Goal: Task Accomplishment & Management: Complete application form

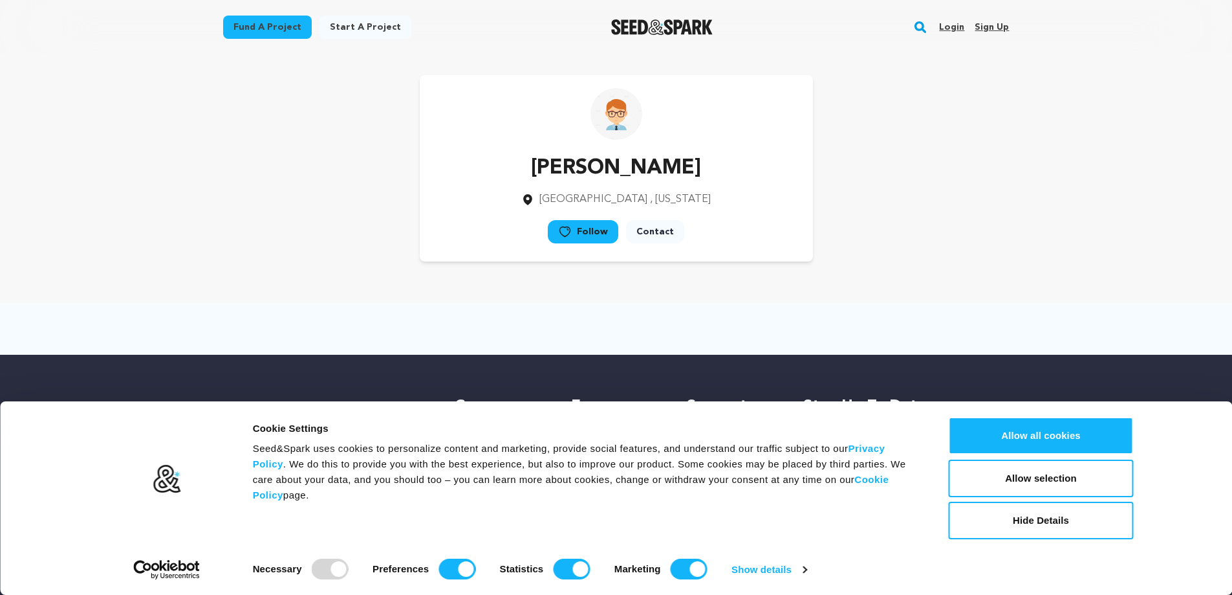
click at [666, 27] on link "Sign up" at bounding box center [992, 27] width 34 height 21
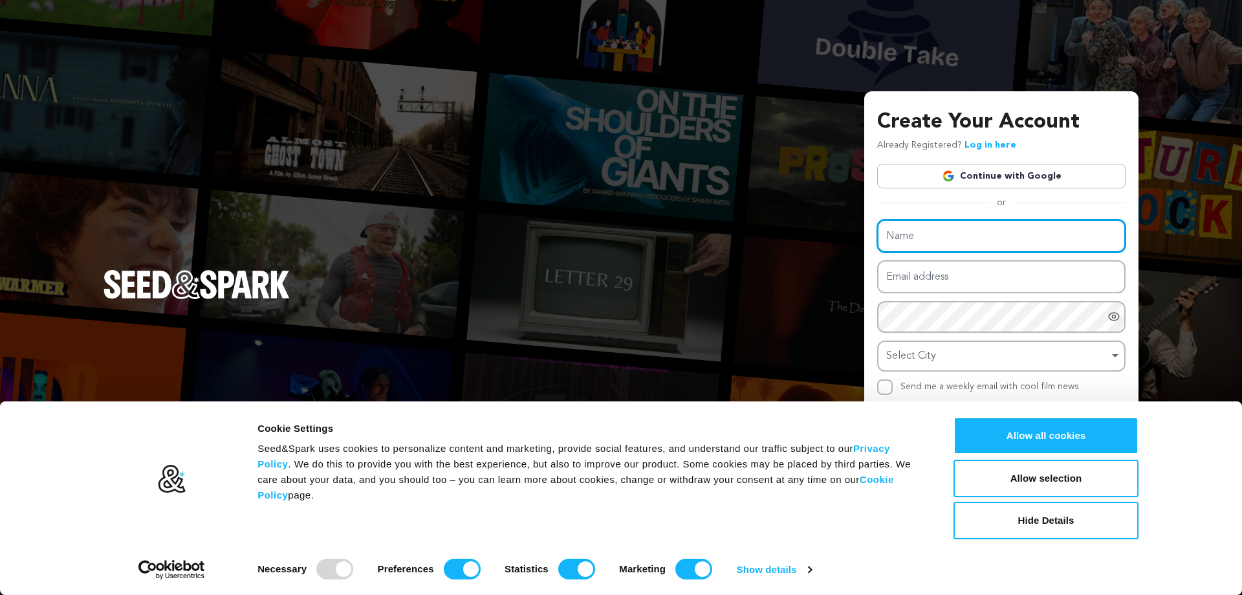
click at [941, 239] on input "Name" at bounding box center [1001, 235] width 248 height 33
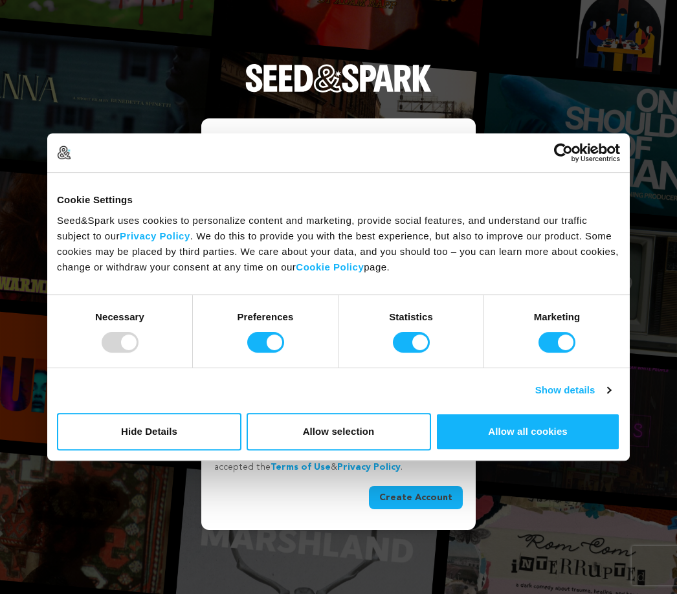
click at [427, 162] on div at bounding box center [338, 152] width 563 height 19
click at [544, 329] on div "Marketing" at bounding box center [557, 331] width 146 height 72
click at [128, 341] on div at bounding box center [120, 342] width 37 height 21
click at [326, 437] on button "Allow selection" at bounding box center [338, 432] width 184 height 38
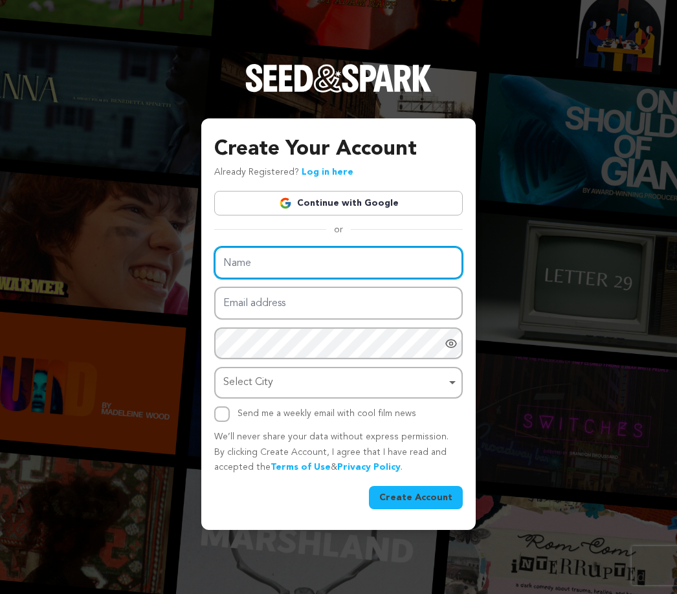
click at [250, 263] on input "Name" at bounding box center [338, 262] width 248 height 33
click at [251, 269] on input "Name" at bounding box center [338, 262] width 248 height 33
paste input "Buy Trust-pilot Reviews"
type input "Buy Trust-pilot Reviews"
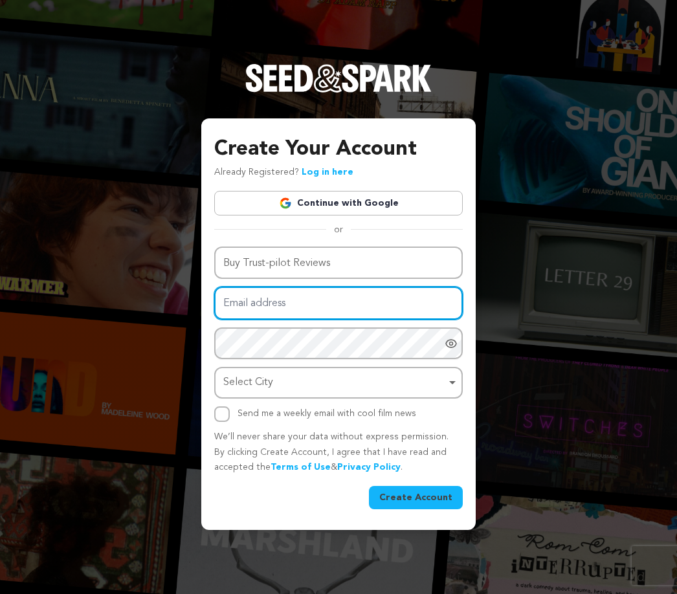
drag, startPoint x: 250, startPoint y: 301, endPoint x: 243, endPoint y: 301, distance: 6.5
click at [250, 301] on input "Email address" at bounding box center [338, 303] width 248 height 33
paste input "[EMAIL_ADDRESS][DOMAIN_NAME]"
type input "[EMAIL_ADDRESS][DOMAIN_NAME]"
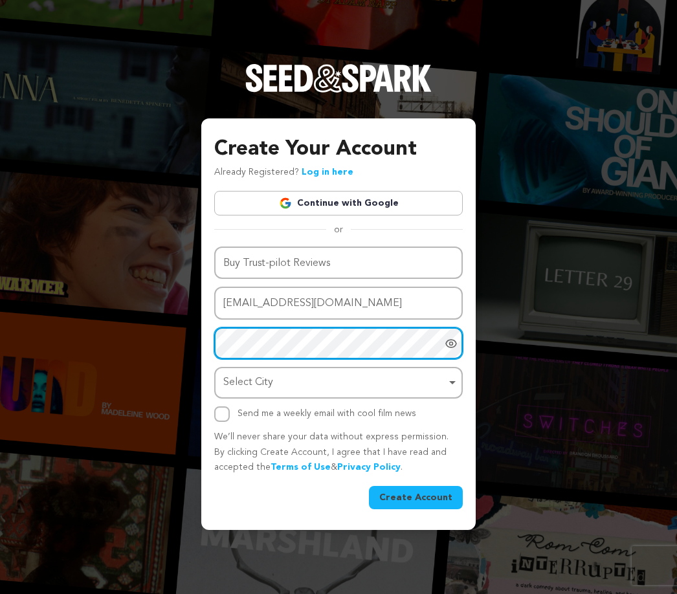
click at [354, 384] on div "Select City Remove item" at bounding box center [334, 382] width 223 height 19
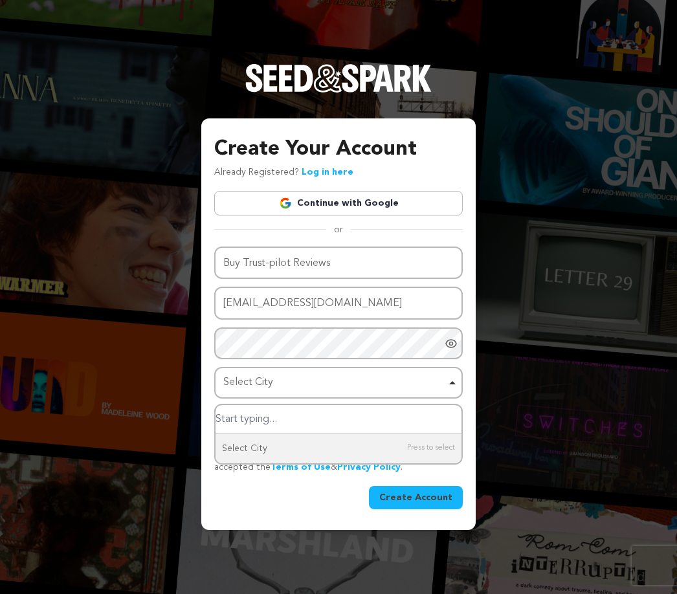
click at [265, 418] on input "Select City" at bounding box center [338, 419] width 246 height 29
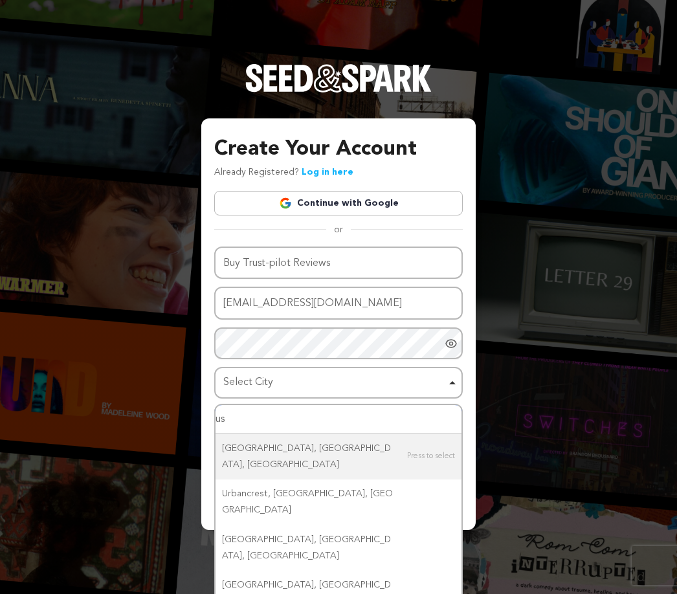
type input "u"
type input "cali"
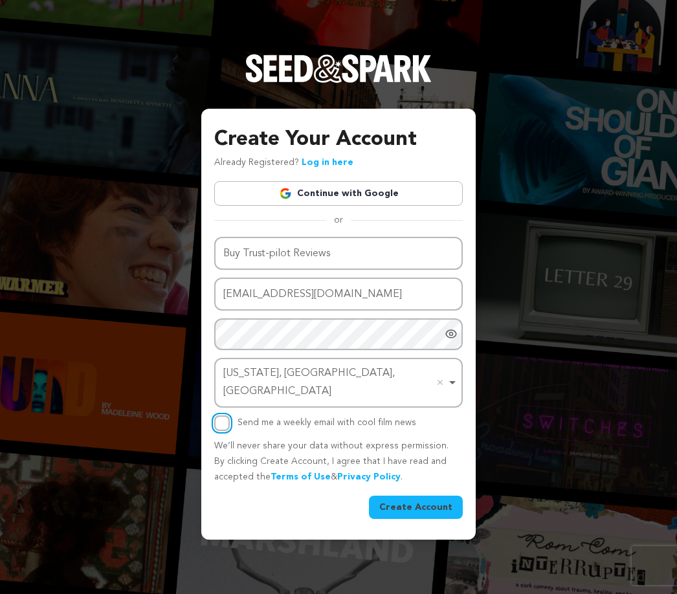
click at [221, 415] on input "Send me a weekly email with cool film news" at bounding box center [222, 423] width 16 height 16
checkbox input "true"
click at [418, 496] on button "Create Account" at bounding box center [416, 507] width 94 height 23
